Goal: Find specific page/section

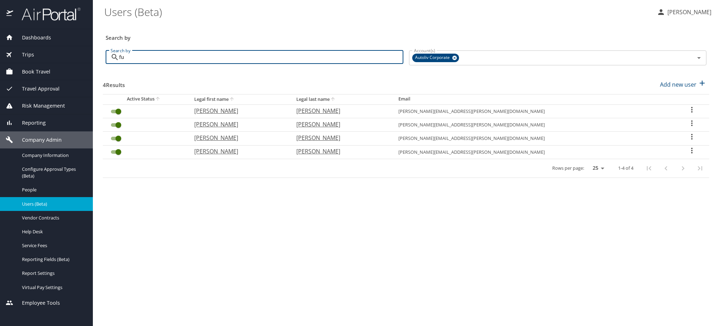
type input "f"
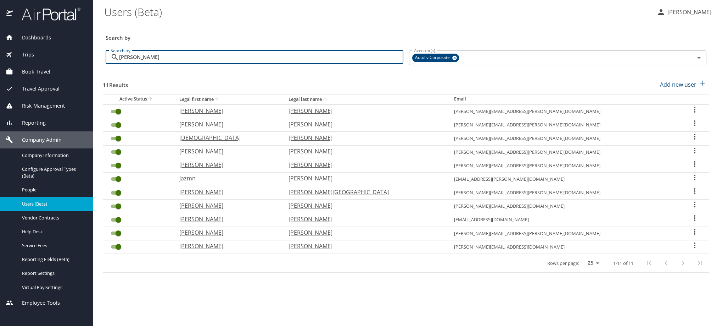
drag, startPoint x: 261, startPoint y: 66, endPoint x: 61, endPoint y: 112, distance: 205.3
click at [61, 112] on div "Dashboards AirPortal 360™ Manager My Travel Dashboard Trips Airtinerary® Lookup…" at bounding box center [361, 163] width 722 height 326
paste input "erick.moreno-hernandez@autoliv.com"
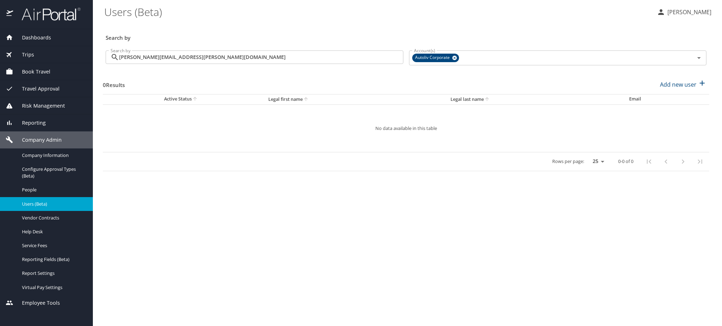
click at [328, 232] on main "Users (Beta) SUSANA RAYAS GARCIA Search by Search by erick.moreno-hernandez@aut…" at bounding box center [408, 163] width 630 height 326
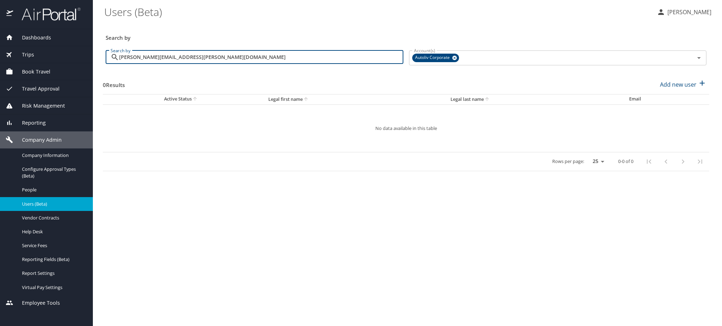
drag, startPoint x: 274, startPoint y: 64, endPoint x: 33, endPoint y: 77, distance: 241.2
click at [33, 77] on div "Dashboards AirPortal 360™ Manager My Travel Dashboard Trips Airtinerary® Lookup…" at bounding box center [361, 163] width 722 height 326
paste input "text"
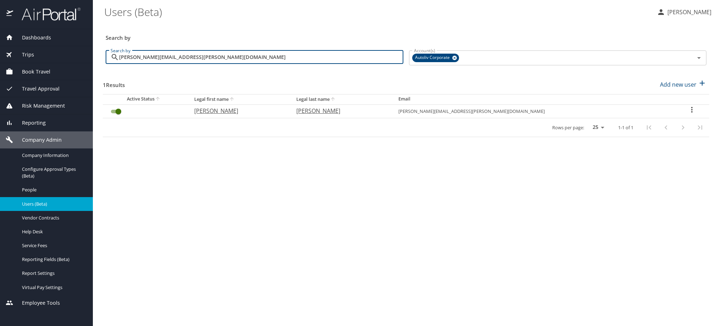
type input "erick.moreno@autoliv.com"
